Goal: Check status: Check status

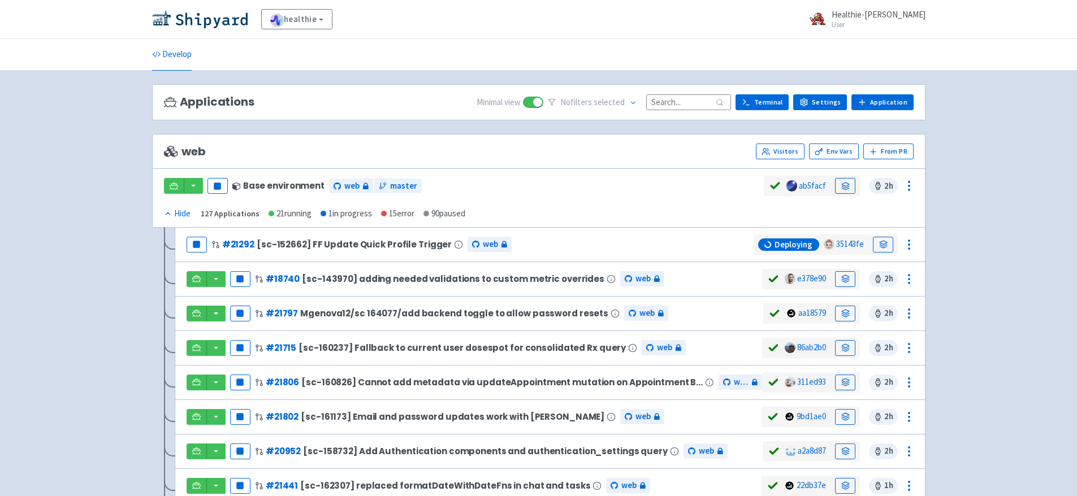
click at [680, 98] on input at bounding box center [688, 101] width 85 height 15
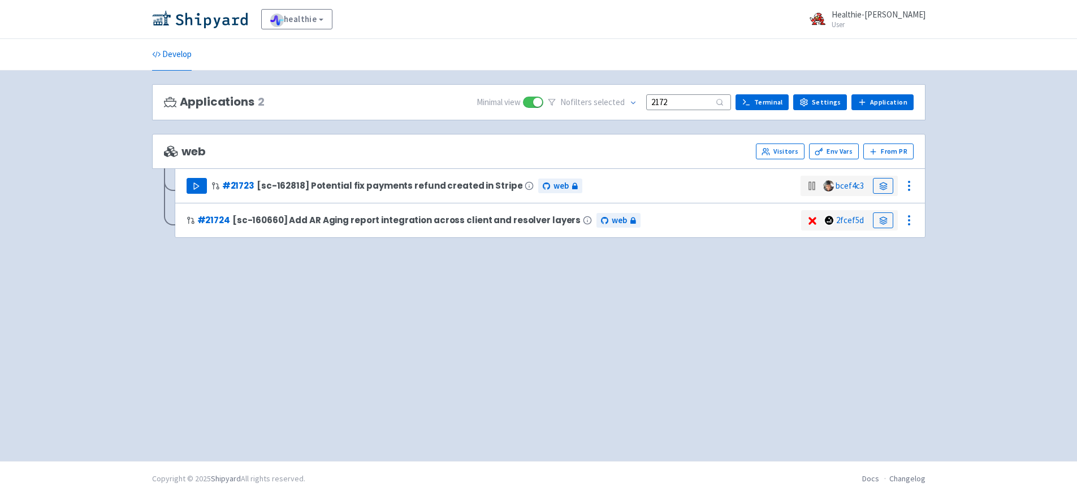
type input "2172"
click at [202, 187] on button "Play" at bounding box center [197, 186] width 20 height 16
drag, startPoint x: 687, startPoint y: 102, endPoint x: 621, endPoint y: 103, distance: 66.1
click at [621, 103] on div "No filter s selected 2172" at bounding box center [639, 103] width 183 height 18
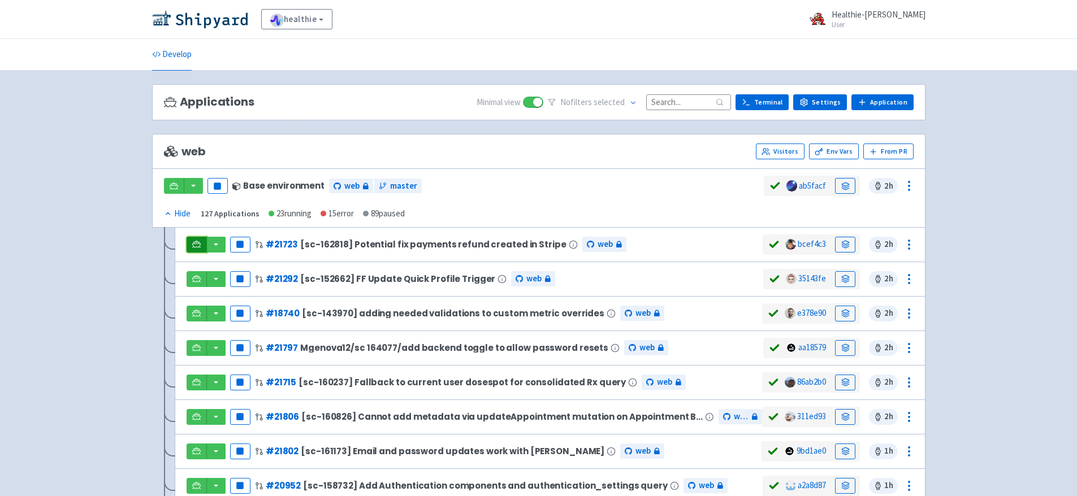
click at [202, 245] on link at bounding box center [197, 245] width 20 height 16
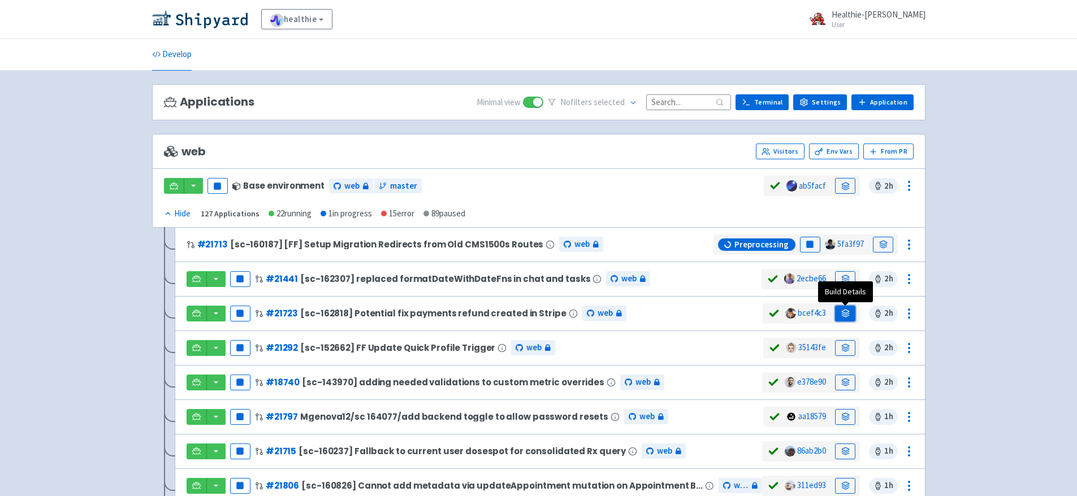
click at [850, 312] on link at bounding box center [845, 314] width 20 height 16
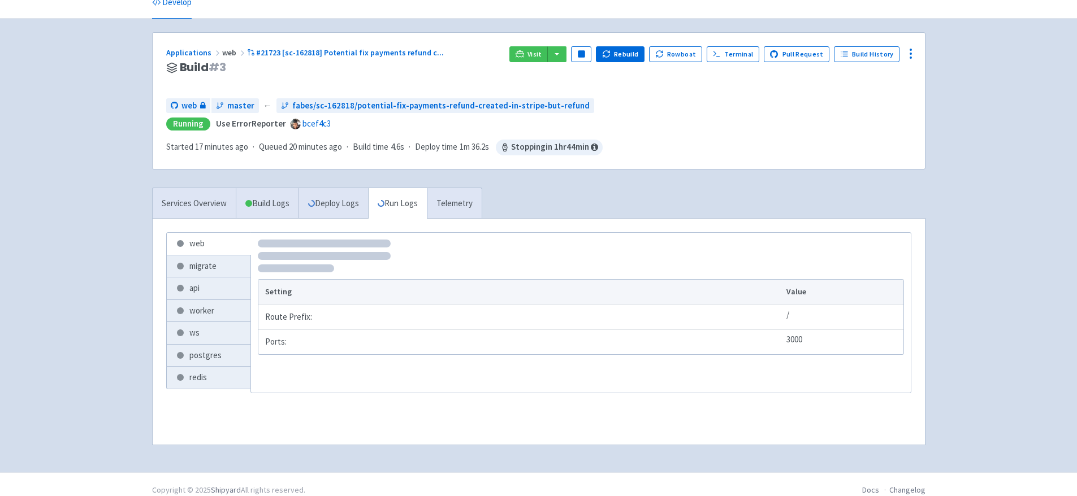
scroll to position [63, 0]
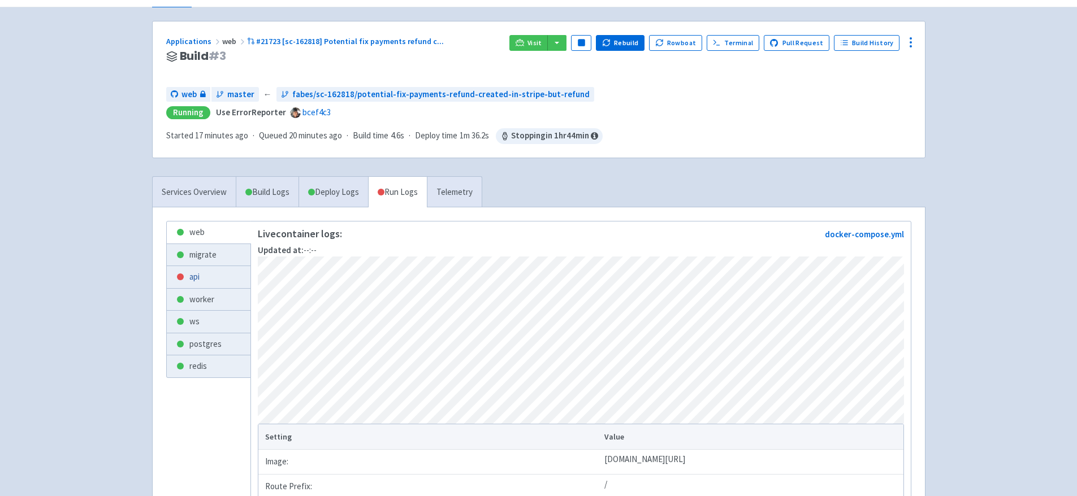
click at [200, 280] on link "api" at bounding box center [209, 277] width 84 height 22
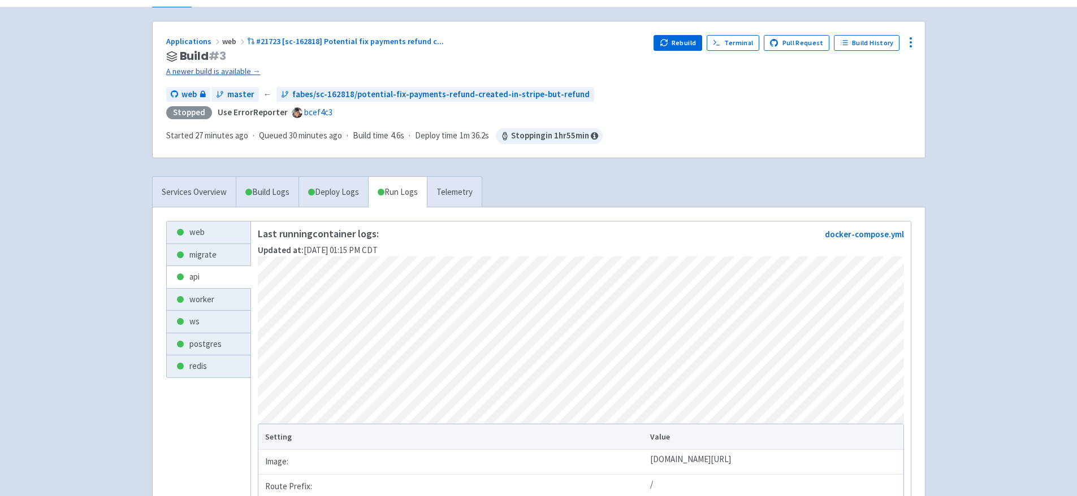
click at [250, 72] on link "A newer build is available →" at bounding box center [405, 71] width 479 height 13
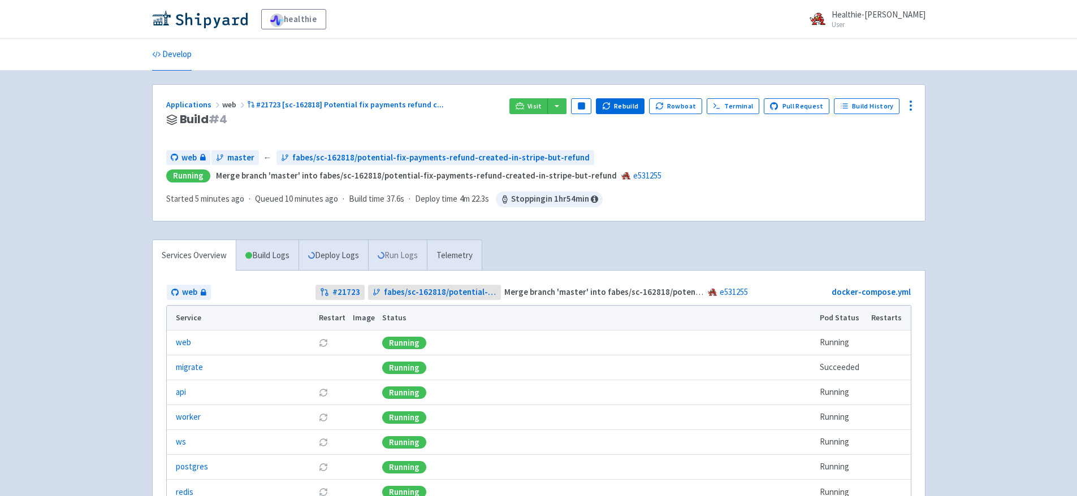
click at [396, 260] on link "Run Logs" at bounding box center [397, 255] width 59 height 31
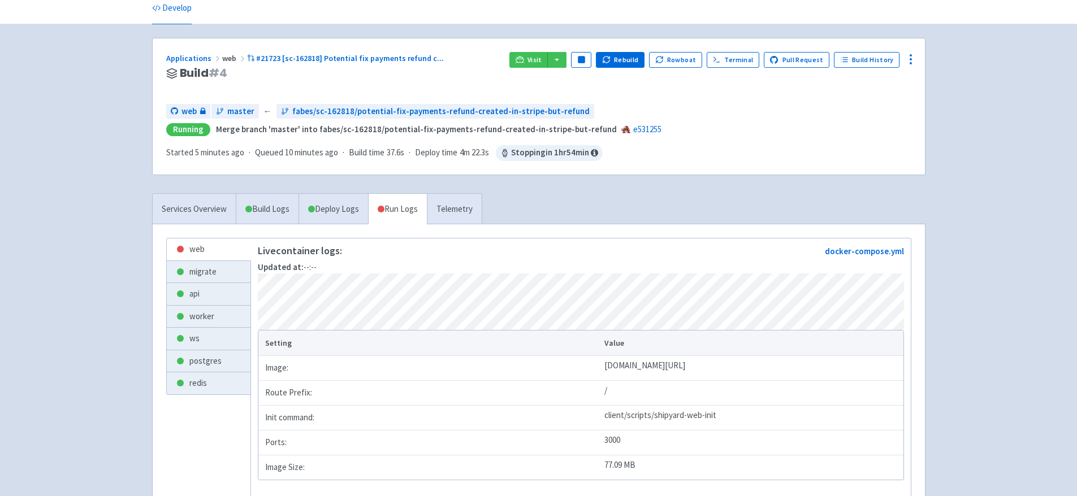
scroll to position [63, 0]
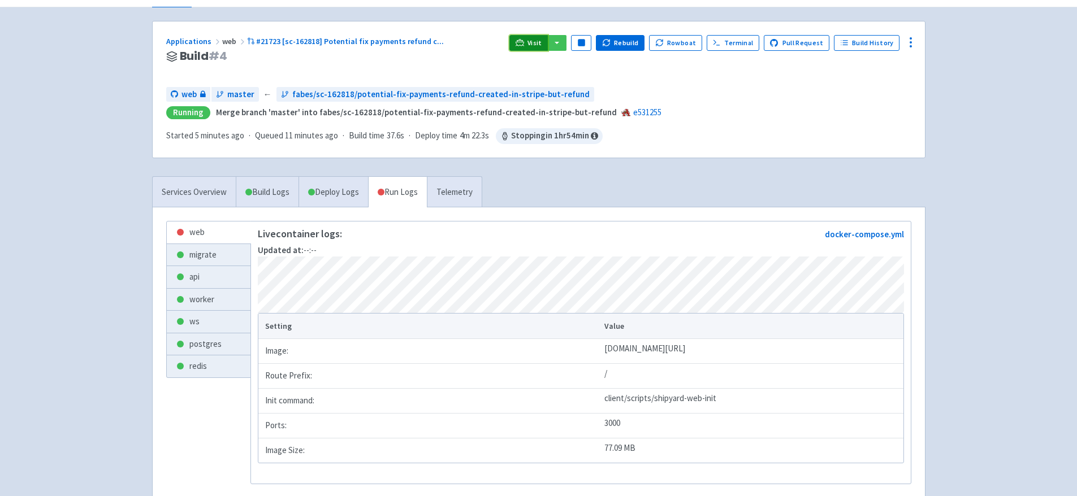
click at [524, 44] on icon at bounding box center [519, 42] width 8 height 6
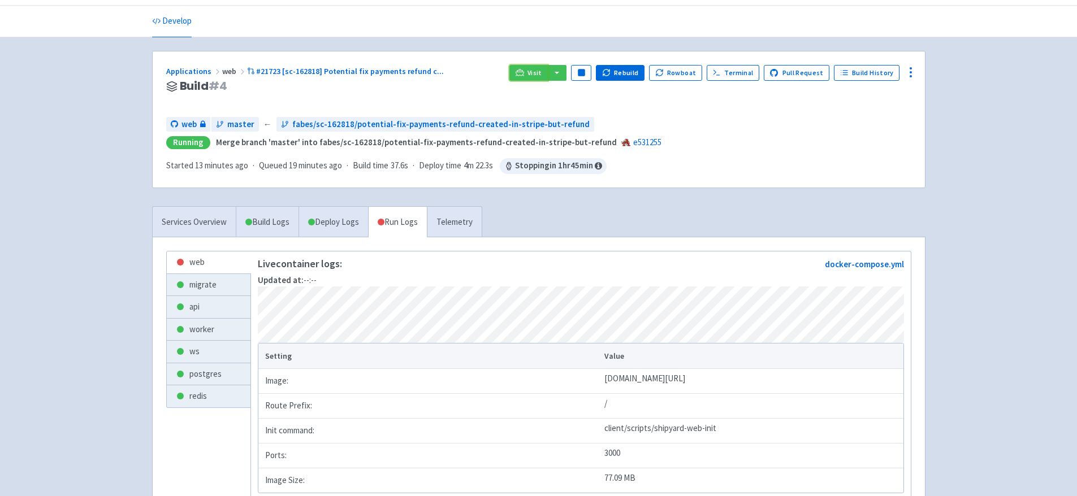
scroll to position [21, 0]
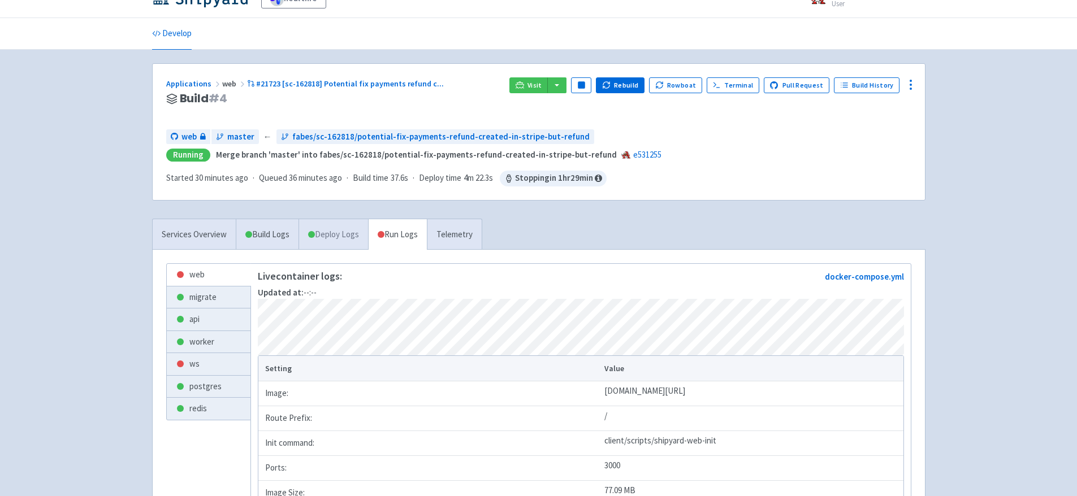
click at [350, 229] on link "Deploy Logs" at bounding box center [333, 234] width 70 height 31
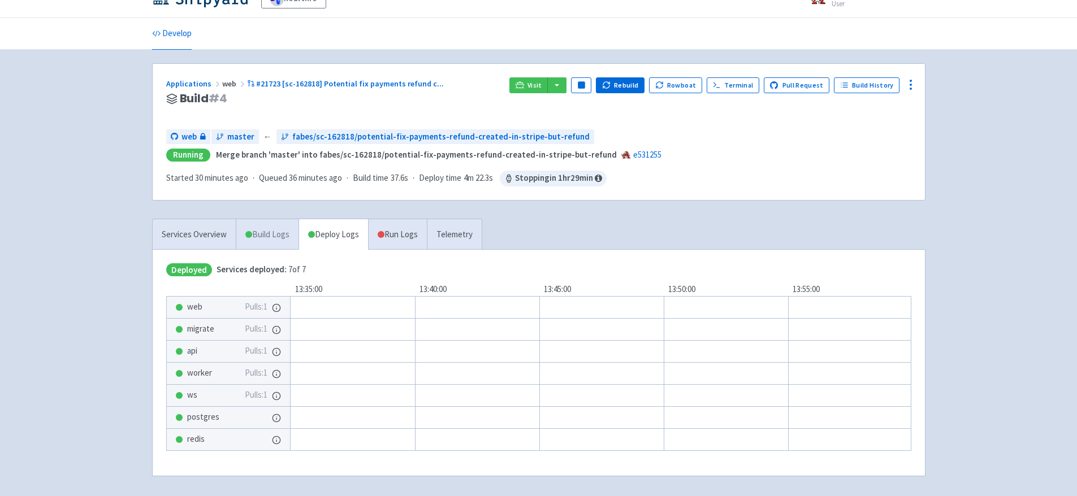
click at [270, 236] on link "Build Logs" at bounding box center [267, 234] width 62 height 31
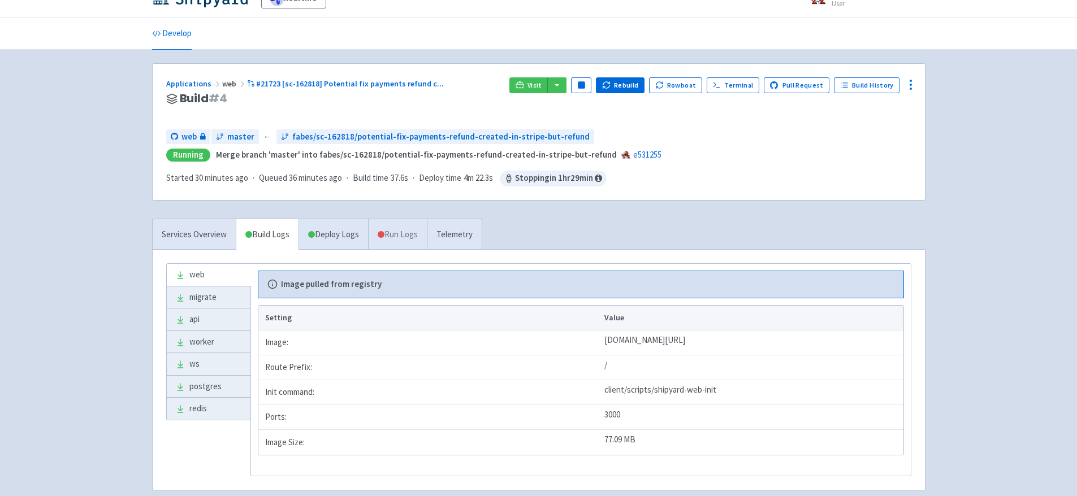
click at [423, 233] on link "Run Logs" at bounding box center [397, 234] width 59 height 31
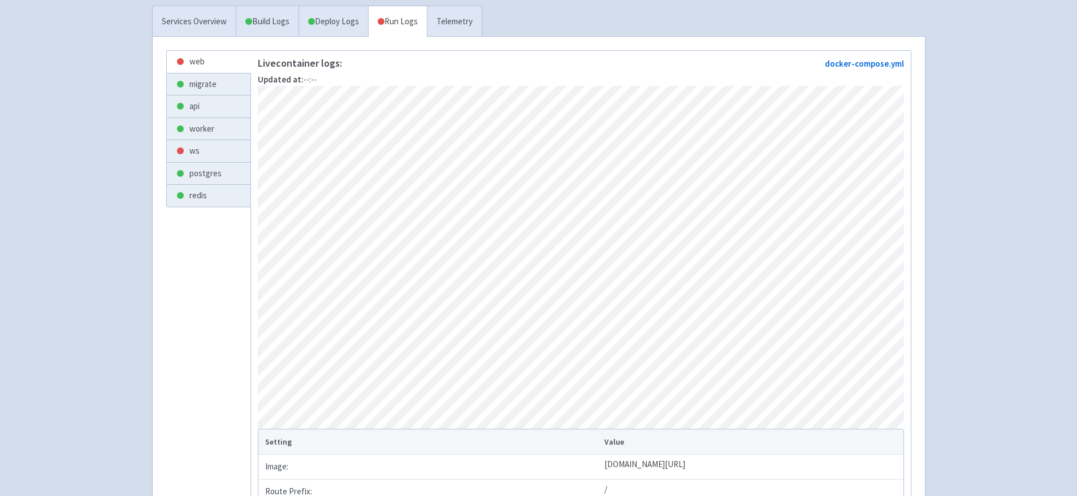
scroll to position [141, 0]
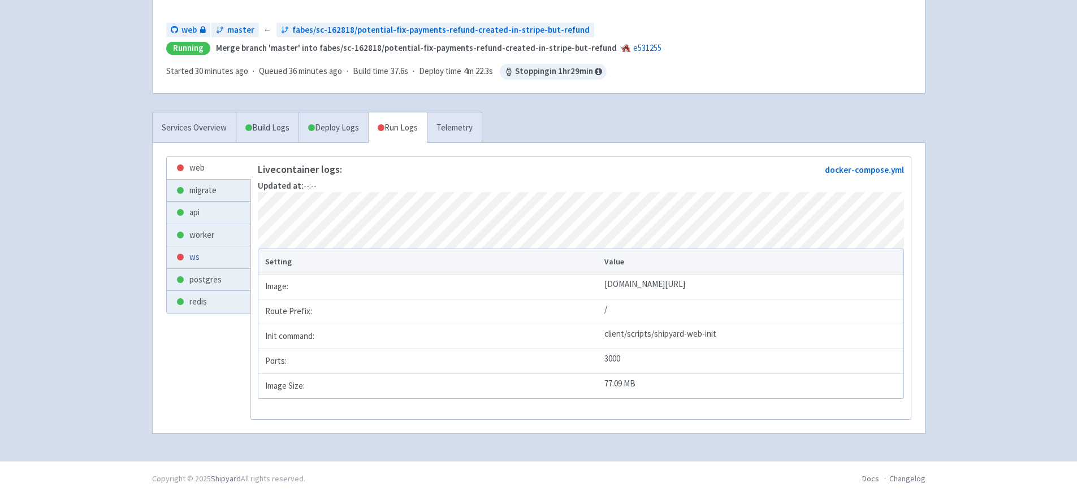
click at [201, 246] on link "ws" at bounding box center [209, 257] width 84 height 22
